Goal: Information Seeking & Learning: Learn about a topic

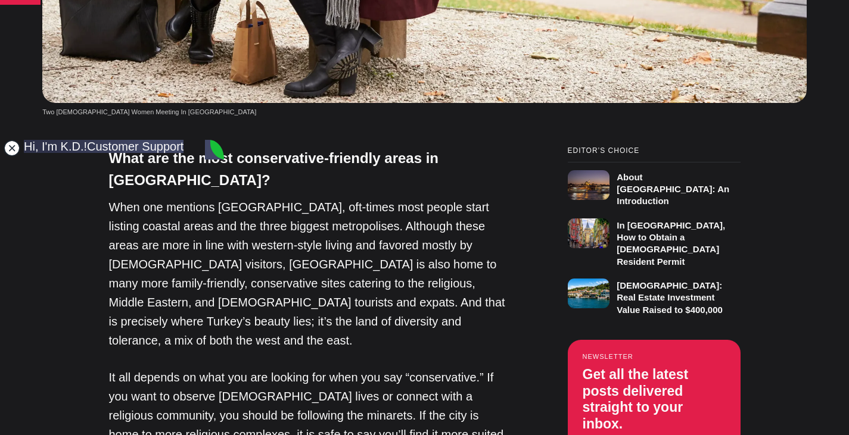
click at [14, 149] on jdiv at bounding box center [12, 148] width 17 height 17
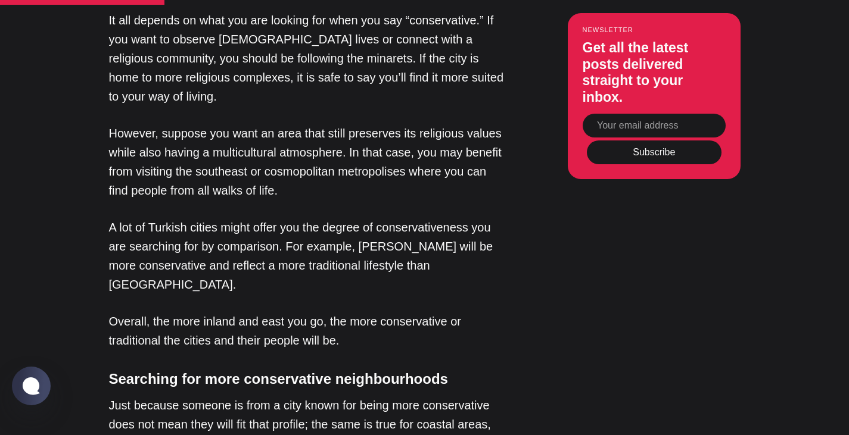
scroll to position [1191, 0]
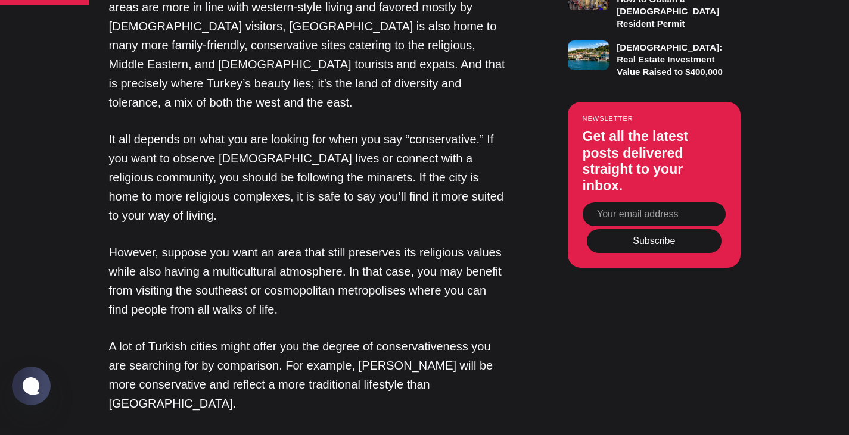
scroll to position [596, 0]
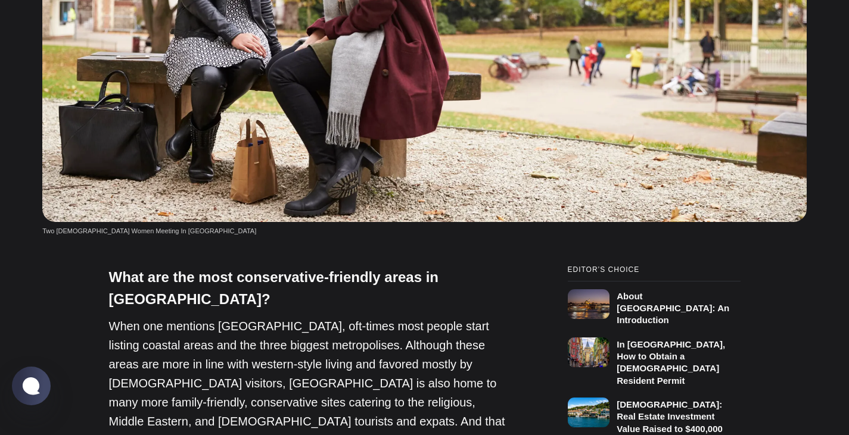
click at [176, 266] on h4 "What are the most conservative-friendly areas in Turkey?" at bounding box center [308, 288] width 399 height 44
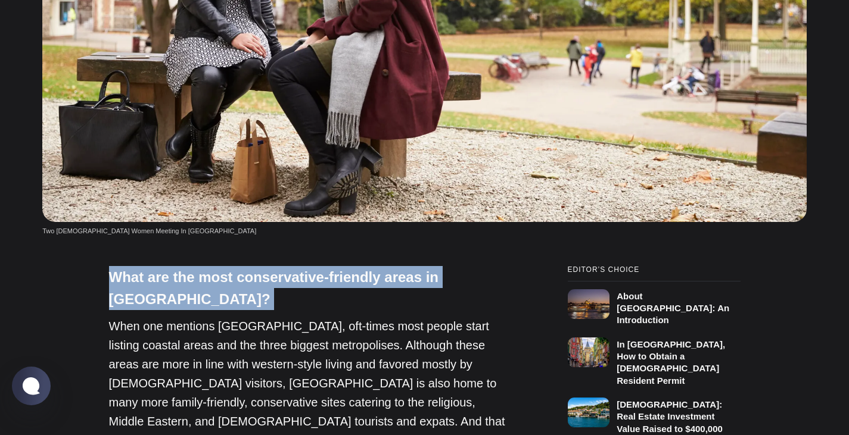
click at [176, 266] on h4 "What are the most conservative-friendly areas in Turkey?" at bounding box center [308, 288] width 399 height 44
copy h4 "What are the most conservative-friendly areas in Turkey?"
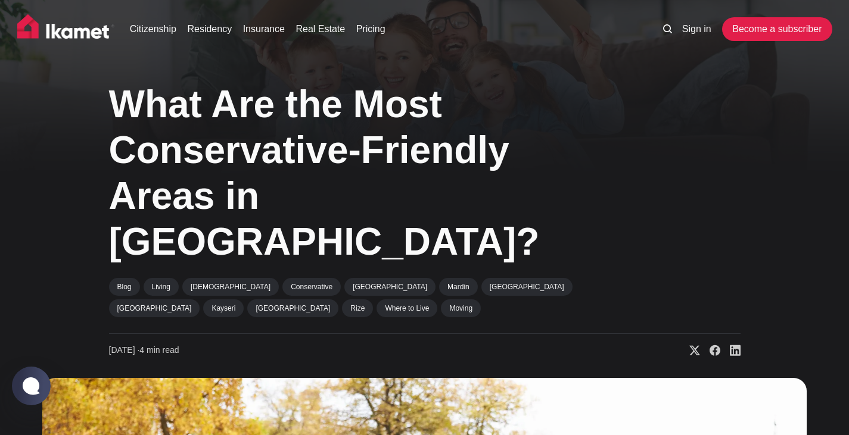
click at [85, 29] on img at bounding box center [66, 29] width 98 height 30
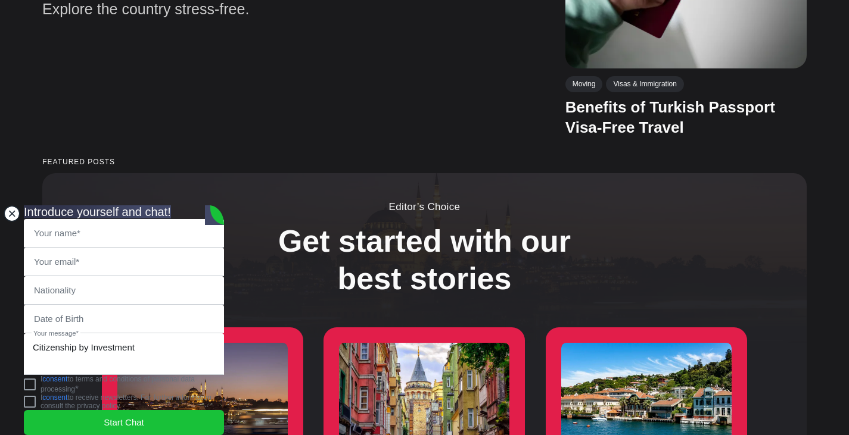
click at [17, 205] on jdiv at bounding box center [12, 213] width 17 height 17
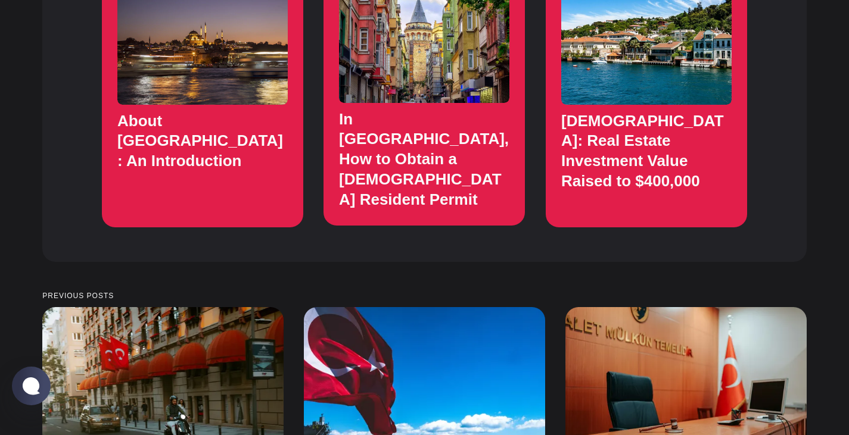
scroll to position [1549, 0]
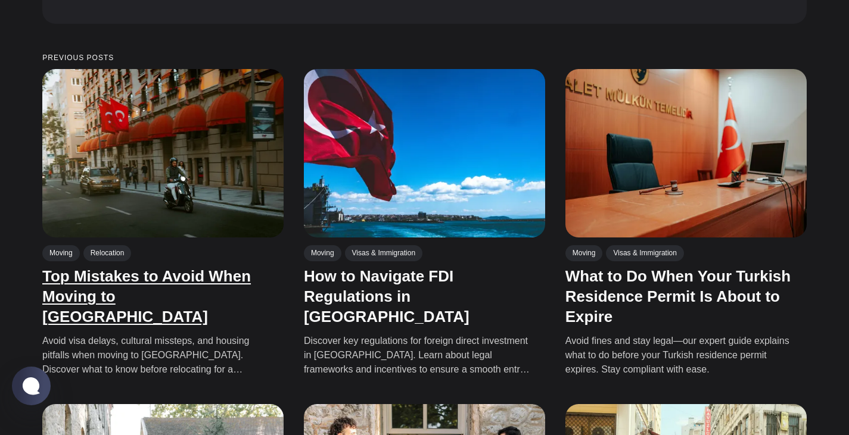
click at [134, 268] on link "Top Mistakes to Avoid When Moving to [GEOGRAPHIC_DATA]" at bounding box center [146, 297] width 208 height 58
